Goal: Transaction & Acquisition: Purchase product/service

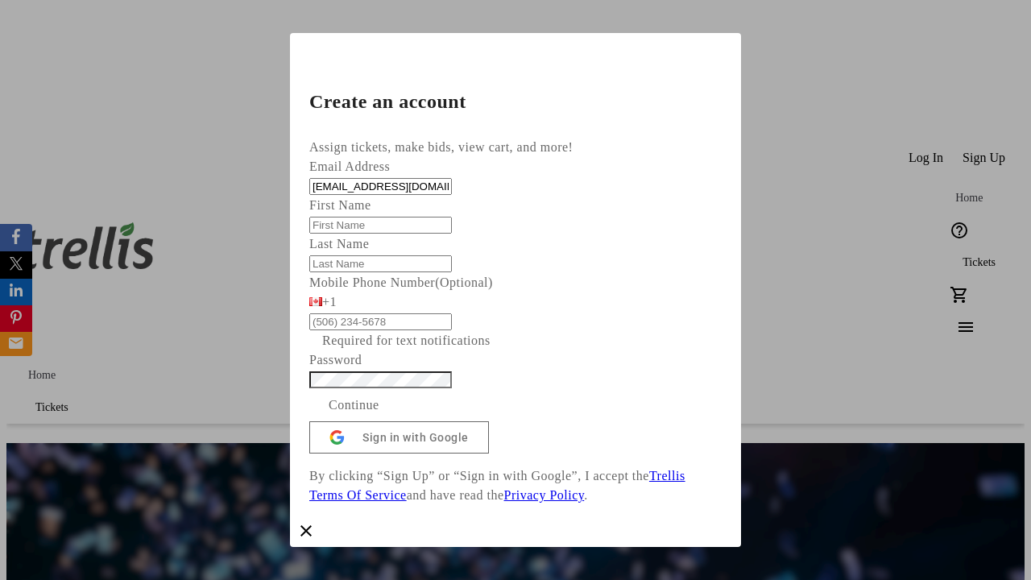
type input "[EMAIL_ADDRESS][DOMAIN_NAME]"
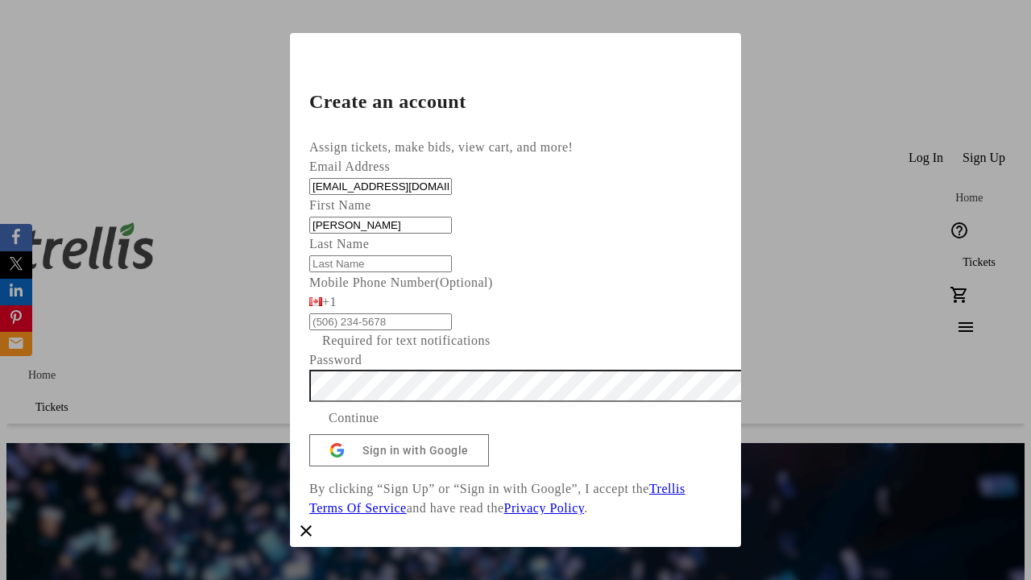
type input "[PERSON_NAME]"
click at [379, 428] on span "Continue" at bounding box center [354, 417] width 51 height 19
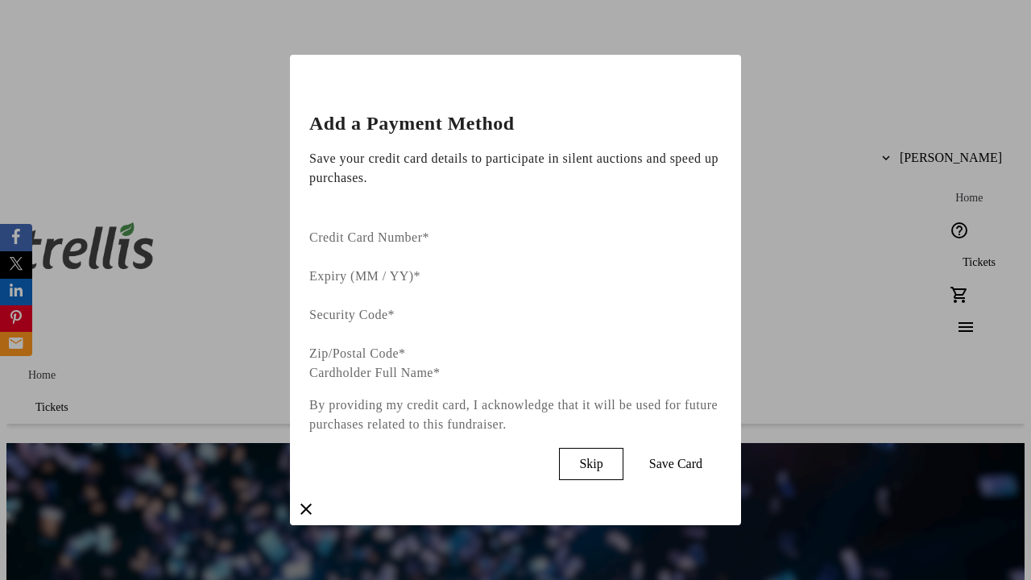
click at [603, 457] on span "Skip" at bounding box center [590, 464] width 23 height 14
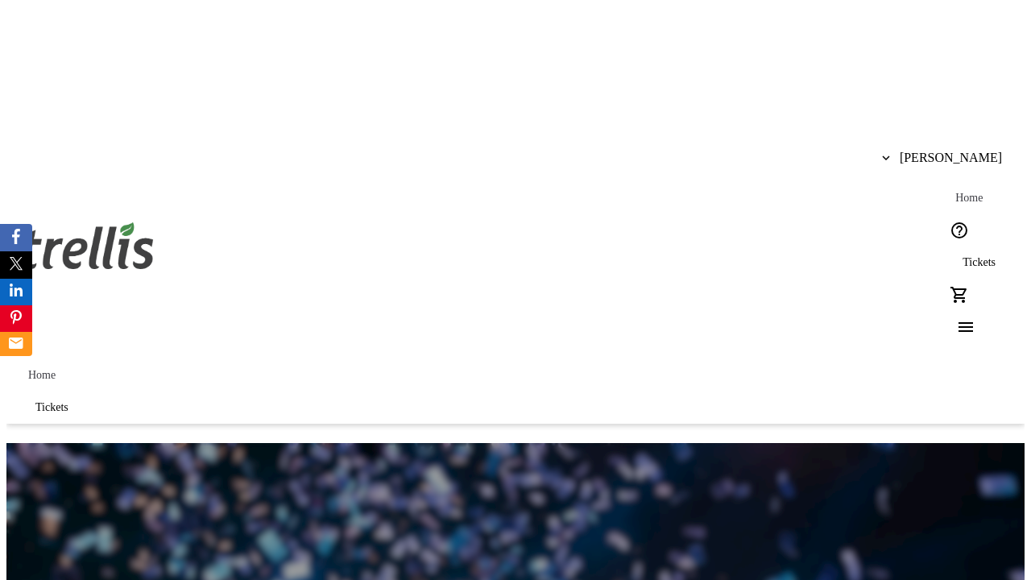
click at [963, 256] on span "Tickets" at bounding box center [979, 262] width 33 height 13
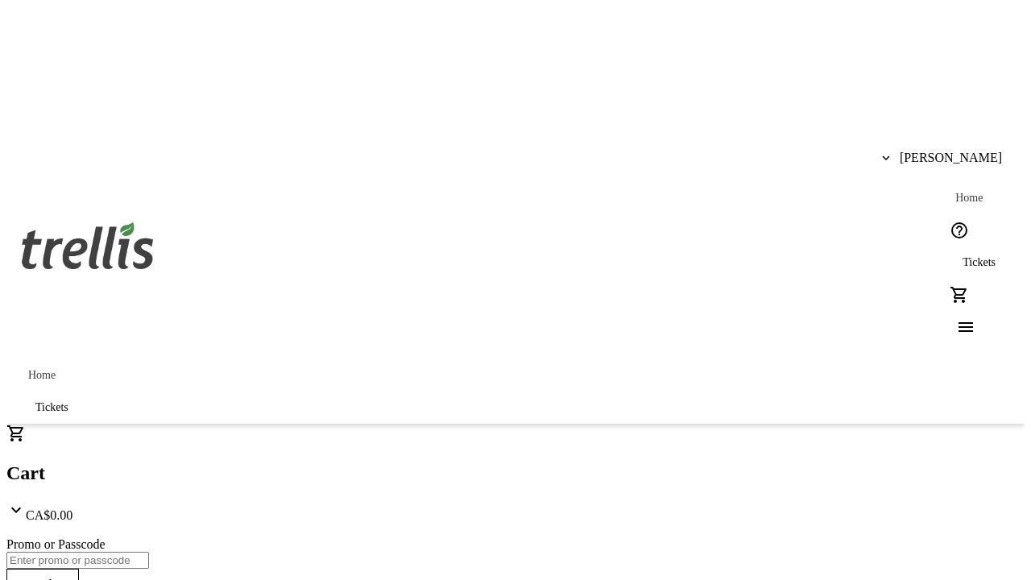
type input "1"
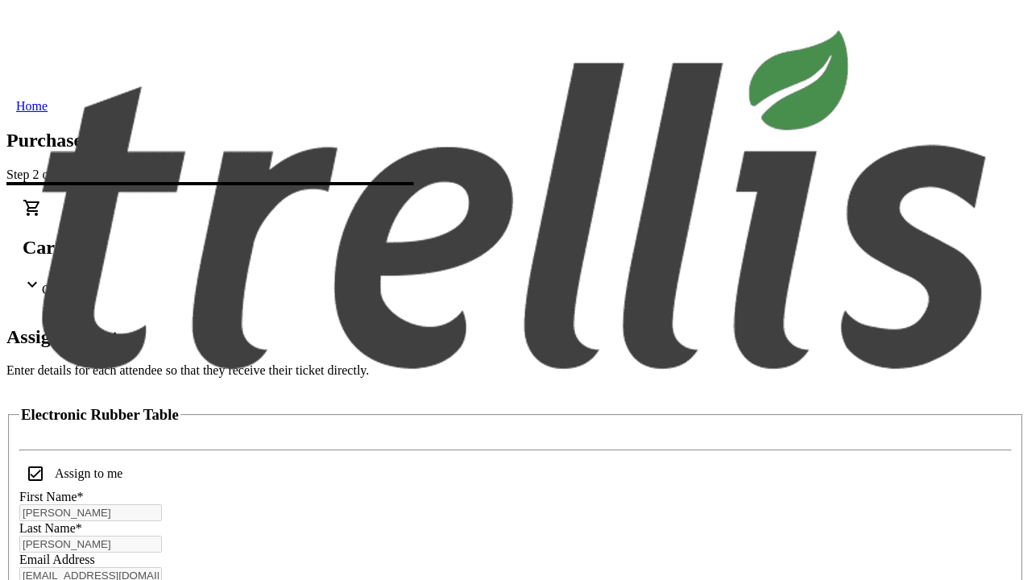
scroll to position [97, 0]
